Goal: Navigation & Orientation: Find specific page/section

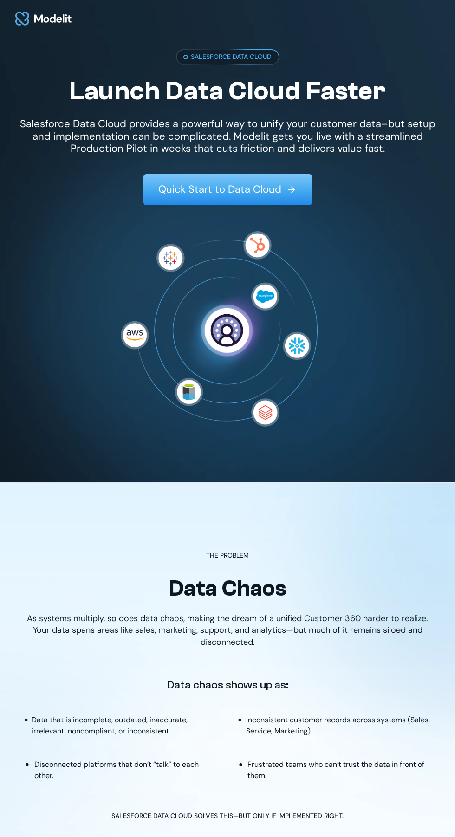
click at [231, 8] on div at bounding box center [227, 18] width 455 height 37
click at [38, 24] on img at bounding box center [43, 18] width 59 height 22
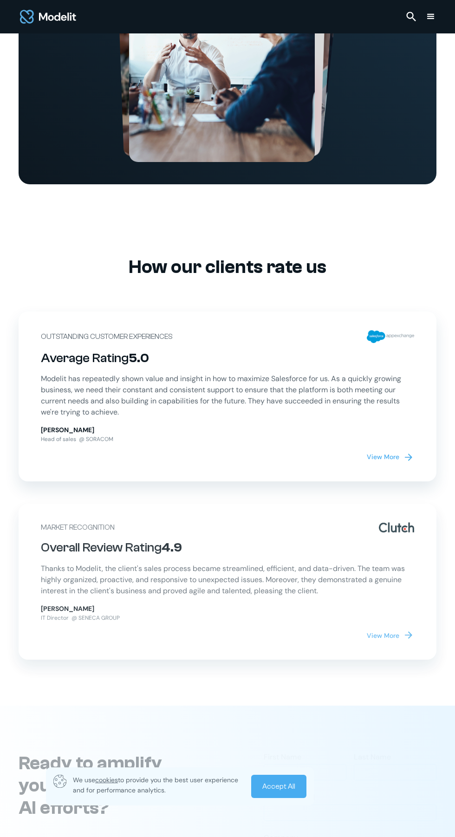
scroll to position [3867, 0]
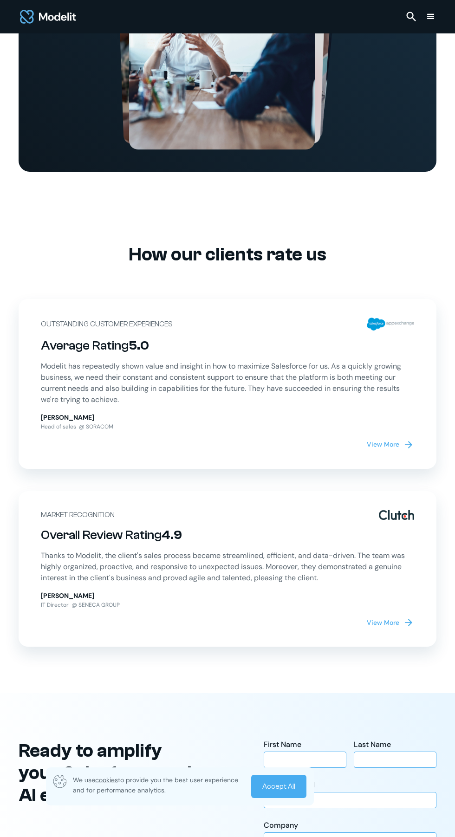
click at [39, 623] on link "Market Recognition Overall Review Rating 4.9 Thanks to Modelit, the client's sa…" at bounding box center [228, 569] width 418 height 156
